Goal: Task Accomplishment & Management: Use online tool/utility

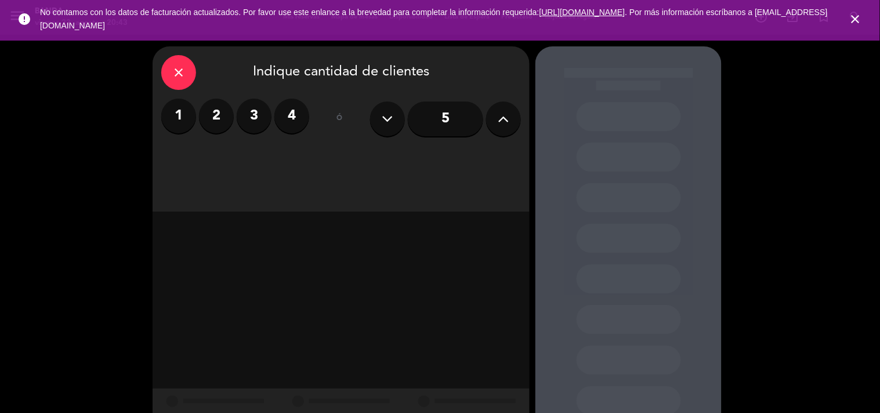
click at [855, 16] on icon "close" at bounding box center [856, 19] width 14 height 14
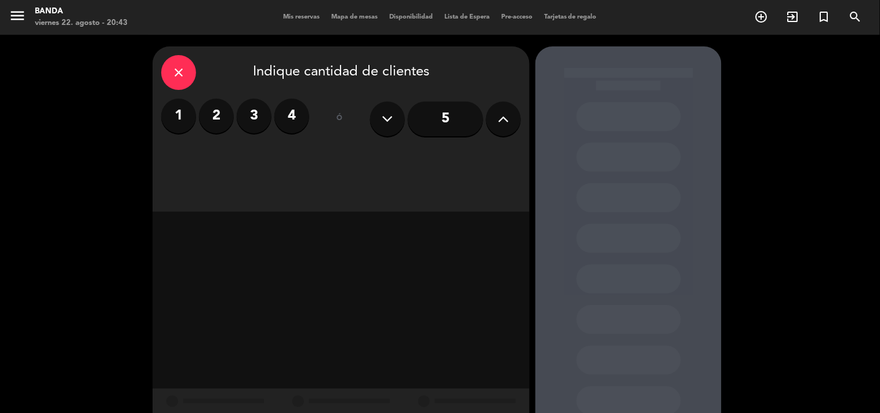
click at [296, 16] on span "Mis reservas" at bounding box center [301, 17] width 48 height 6
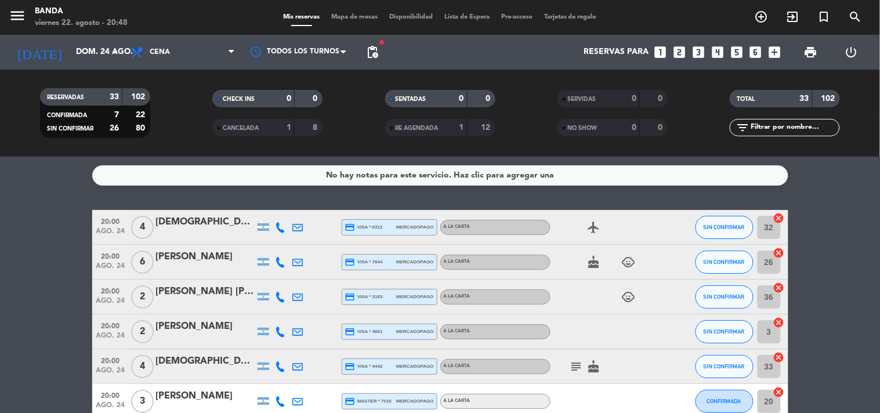
click at [584, 15] on span "Tarjetas de regalo" at bounding box center [570, 17] width 64 height 6
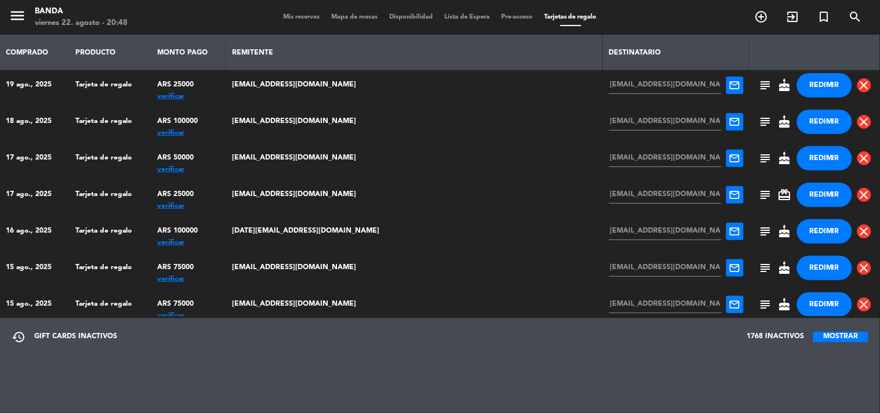
scroll to position [172, 0]
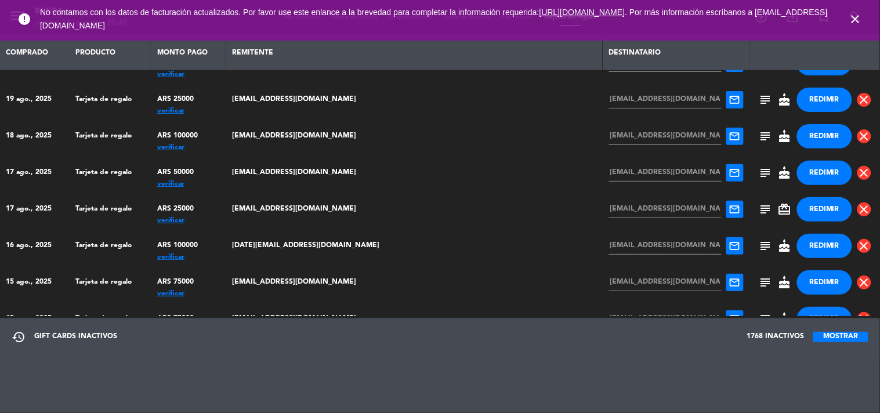
click at [854, 333] on button "MOSTRAR" at bounding box center [840, 337] width 55 height 10
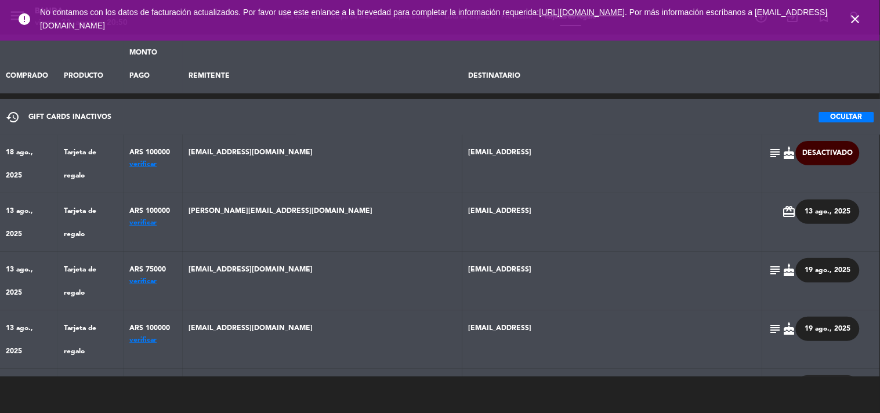
click at [852, 19] on icon "close" at bounding box center [856, 19] width 14 height 14
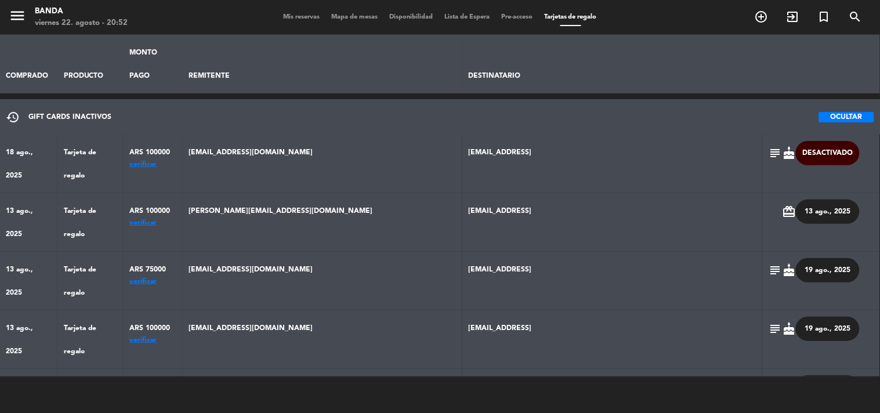
click at [176, 164] on div "verificar" at bounding box center [152, 164] width 47 height 0
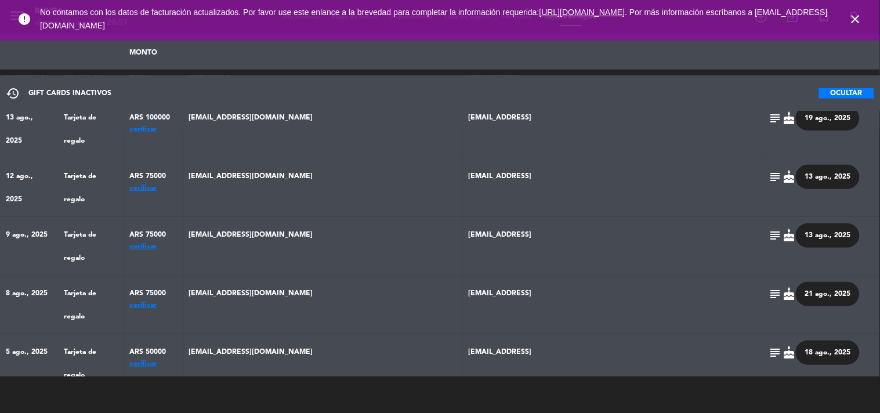
scroll to position [0, 0]
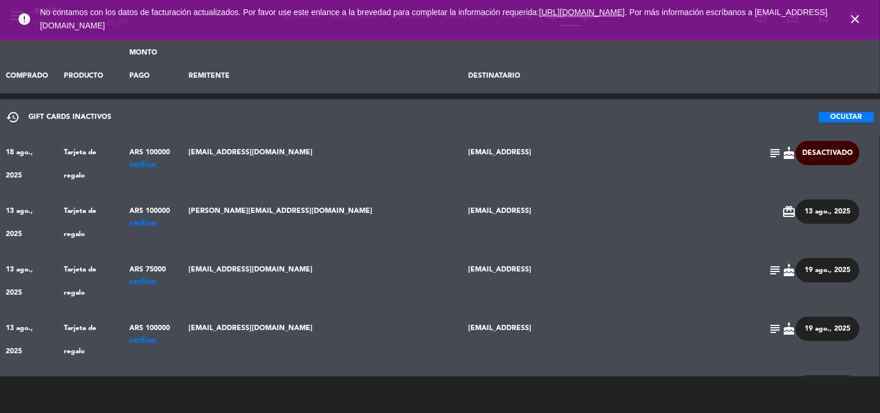
click at [176, 223] on div "verificar" at bounding box center [152, 223] width 47 height 0
click at [183, 252] on td "ARS 75000 verificar" at bounding box center [153, 281] width 59 height 59
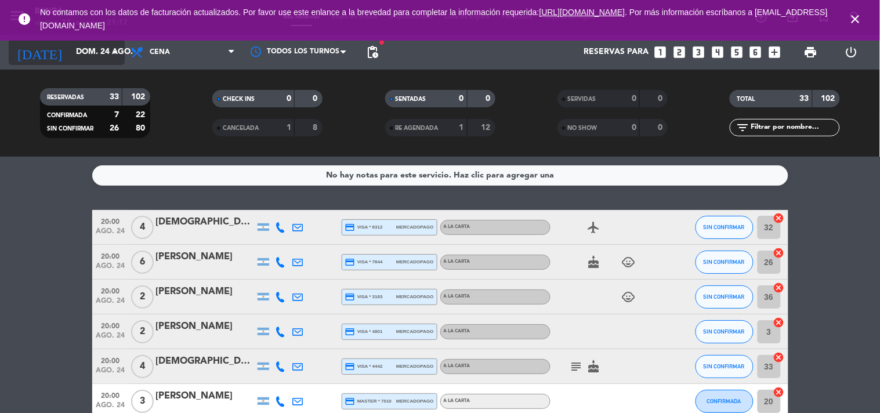
click at [70, 48] on input "dom. 24 ago." at bounding box center [125, 52] width 110 height 21
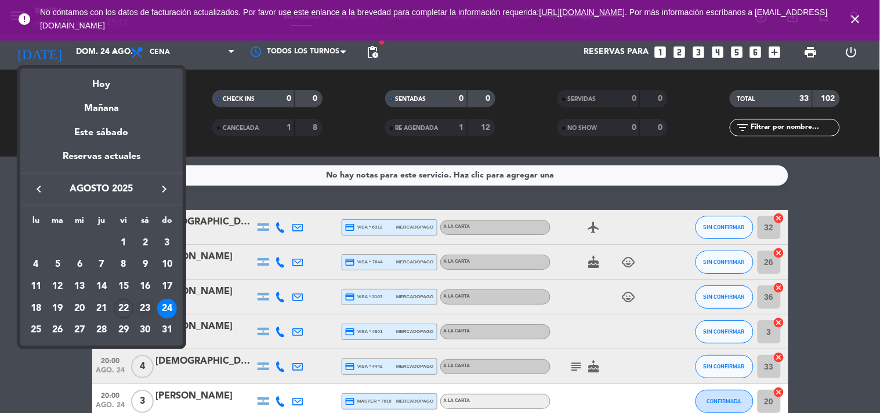
click at [143, 313] on div "23" at bounding box center [145, 309] width 20 height 20
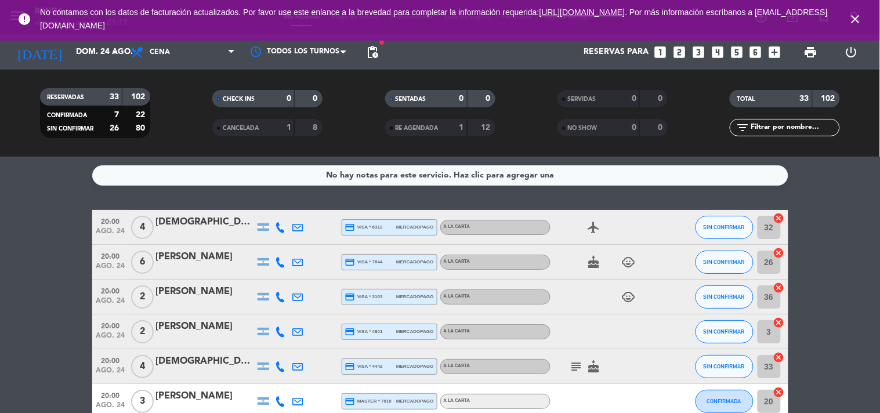
type input "sáb. 23 ago."
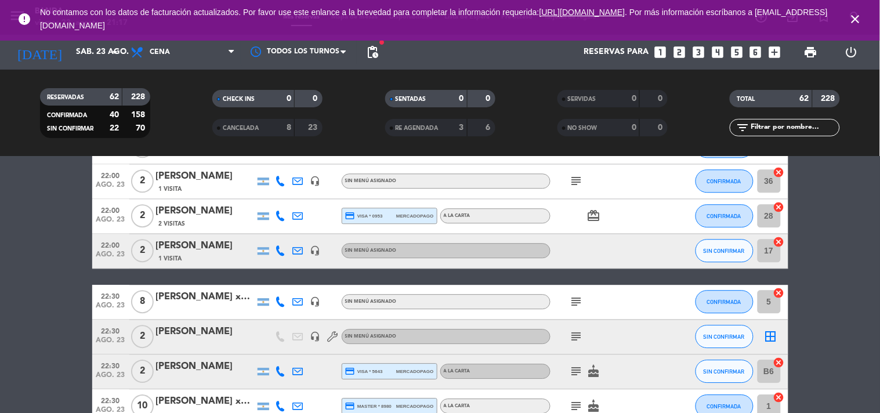
scroll to position [1946, 0]
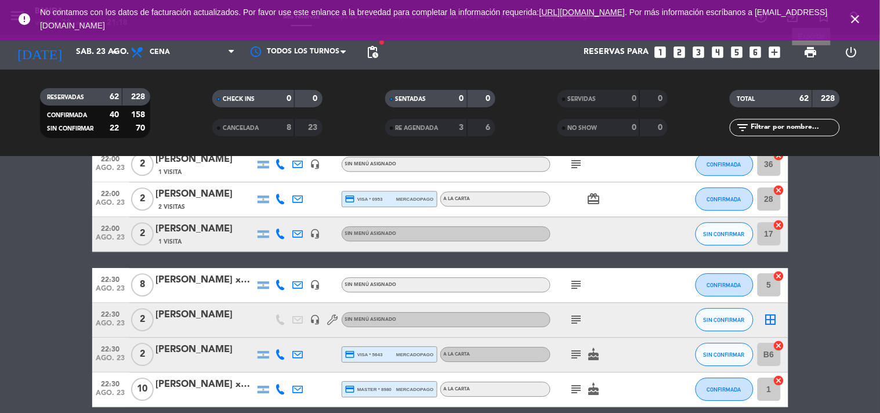
click at [805, 54] on span "print" at bounding box center [811, 52] width 14 height 14
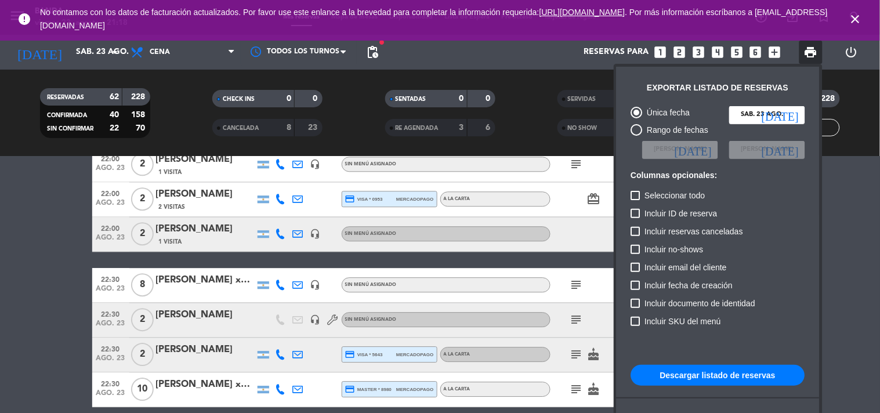
scroll to position [70, 0]
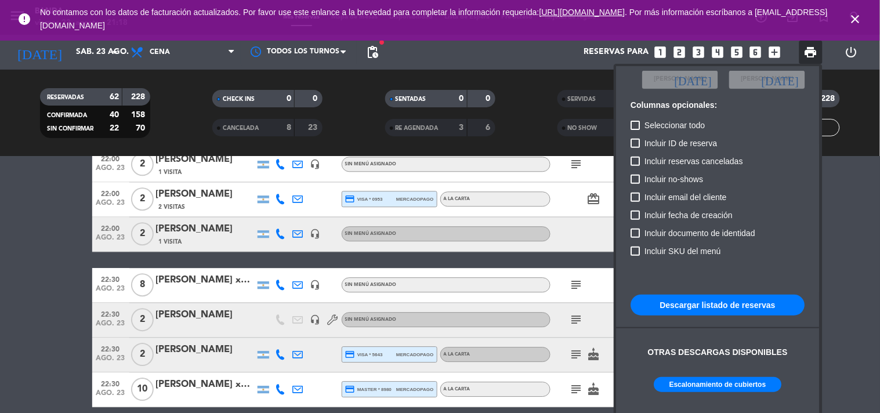
click at [721, 381] on button "Escalonamiento de cubiertos" at bounding box center [718, 384] width 128 height 15
